Goal: Transaction & Acquisition: Purchase product/service

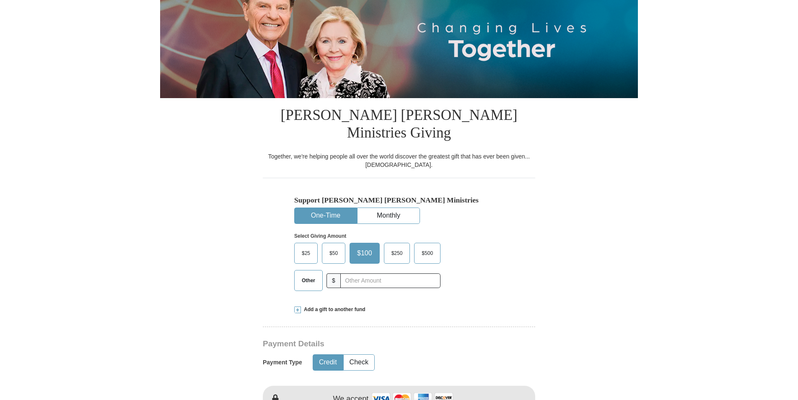
scroll to position [112, 0]
click at [336, 208] on button "One-Time" at bounding box center [326, 216] width 62 height 16
click at [363, 247] on span "$100" at bounding box center [364, 253] width 23 height 13
click at [0, 0] on input "$100" at bounding box center [0, 0] width 0 height 0
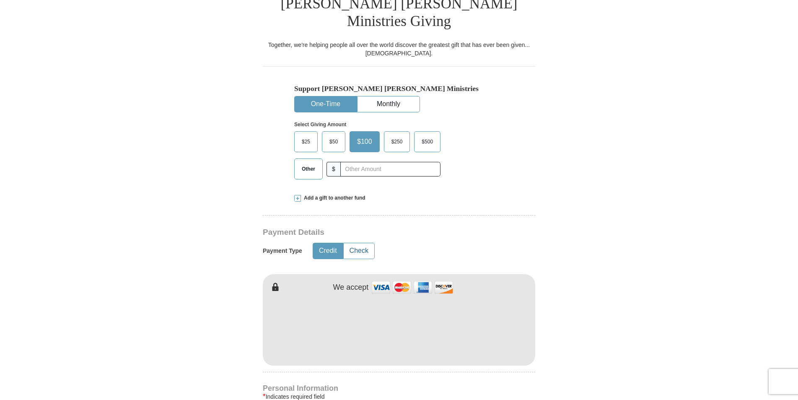
click at [361, 243] on button "Check" at bounding box center [359, 251] width 31 height 16
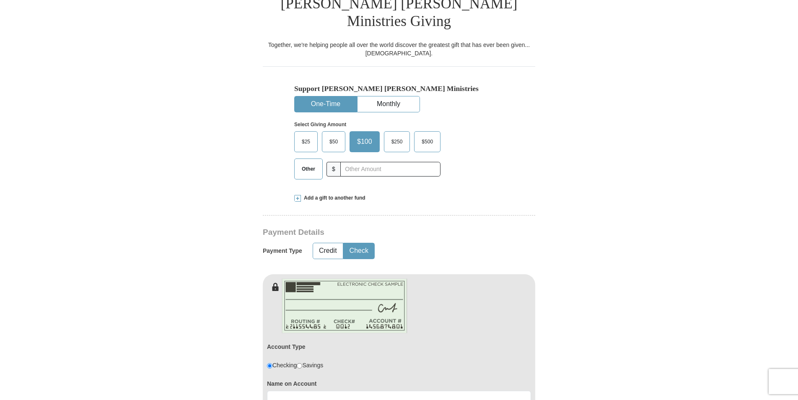
scroll to position [335, 0]
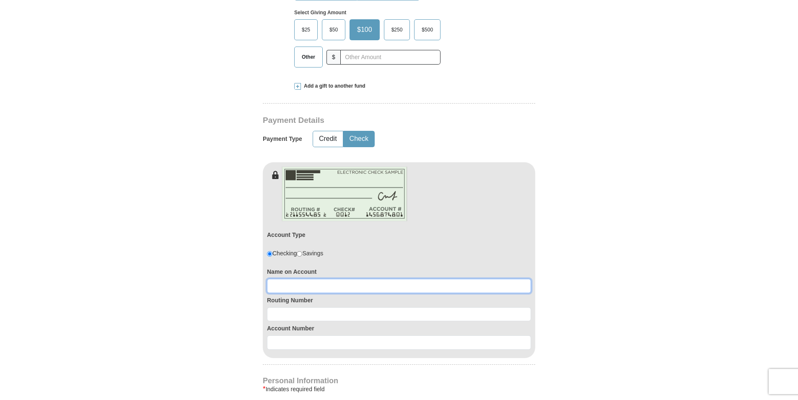
click at [286, 279] on input at bounding box center [399, 286] width 264 height 14
type input "[PERSON_NAME]"
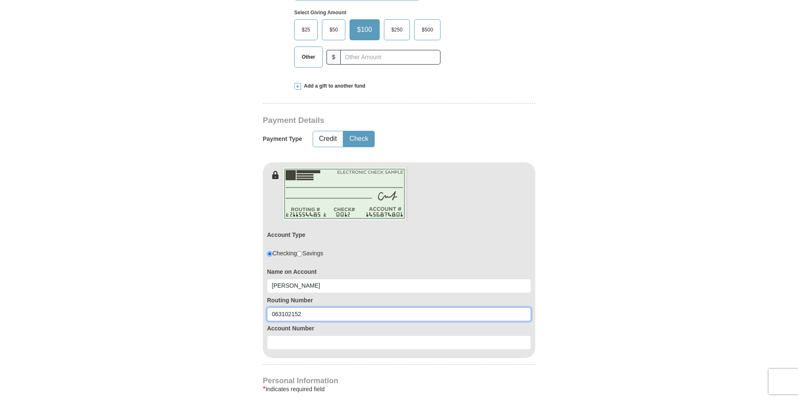
type input "063102152"
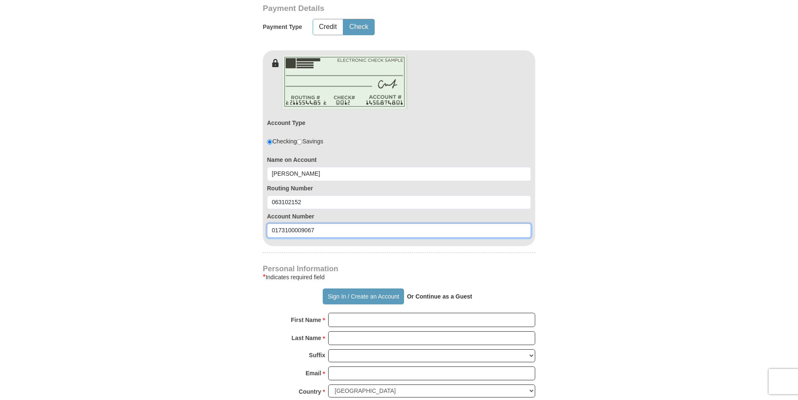
type input "0173100009067"
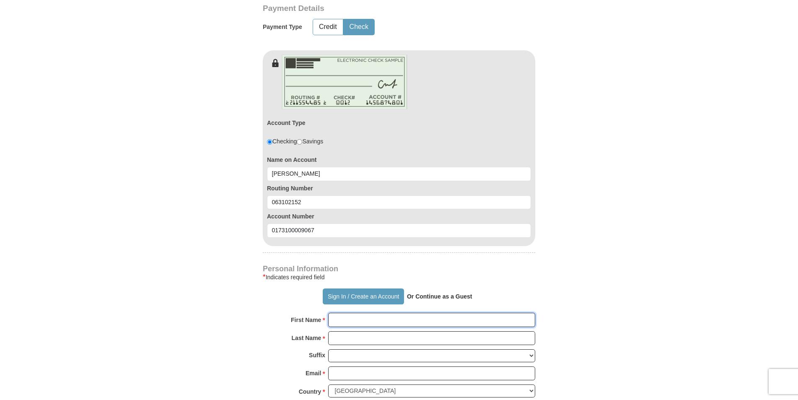
click at [365, 313] on input "First Name *" at bounding box center [431, 320] width 207 height 14
type input "Gerald"
type input "Mead"
type input "jerry@tunepiano.com"
type input "7205 Andre Drive"
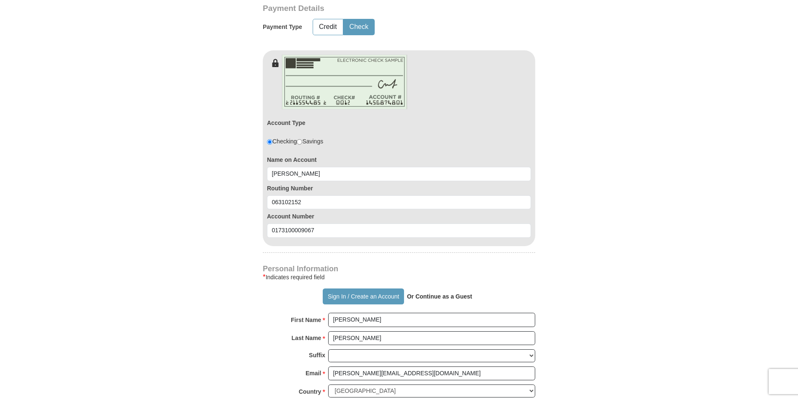
type input "Zephyrhills"
select select "FL"
type input "33541"
type input "8139971818"
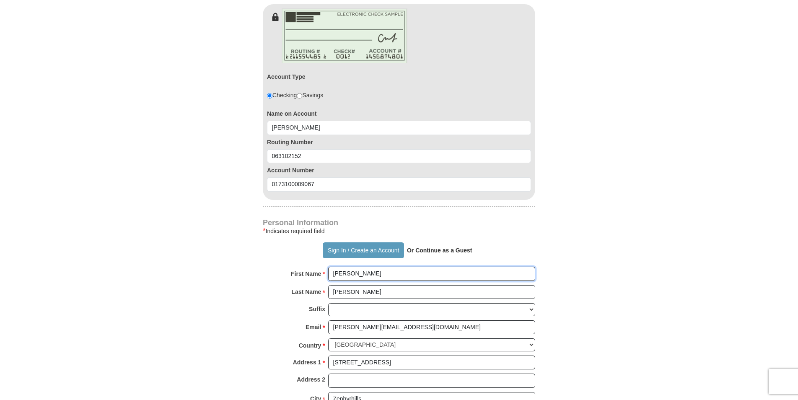
scroll to position [559, 0]
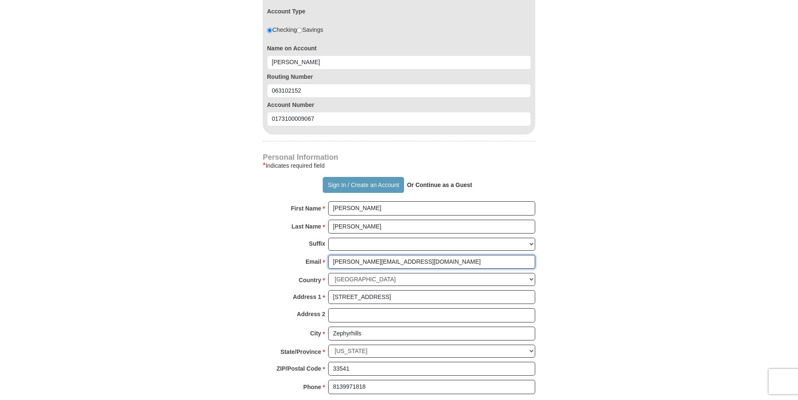
click at [409, 255] on input "jerry@tunepiano.com" at bounding box center [431, 262] width 207 height 14
type input "j"
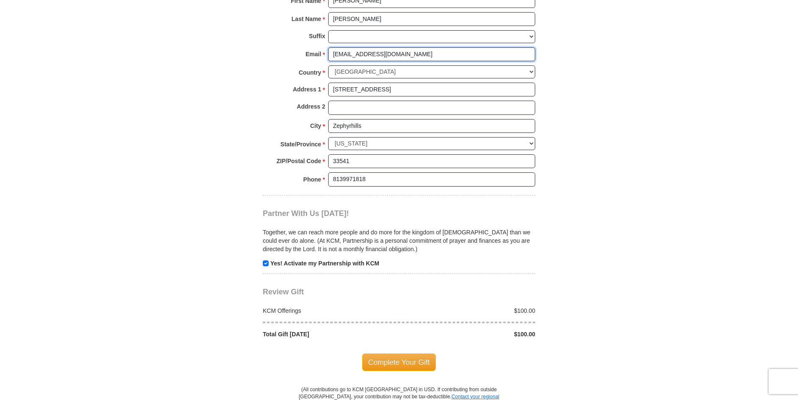
scroll to position [783, 0]
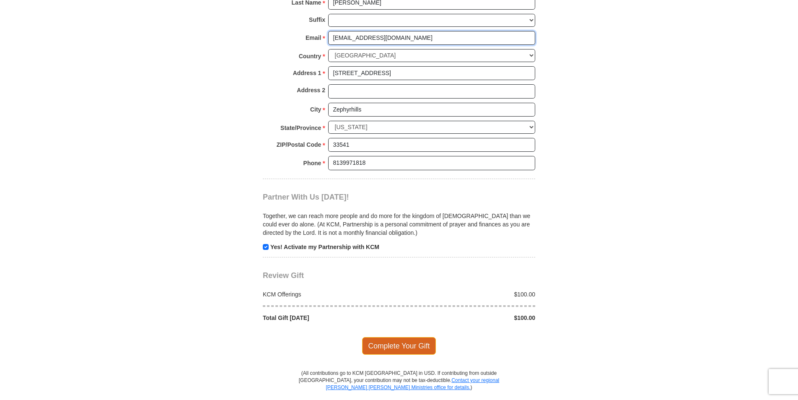
type input "grinz1@me.com"
click at [413, 337] on span "Complete Your Gift" at bounding box center [399, 346] width 74 height 18
